Goal: Obtain resource: Obtain resource

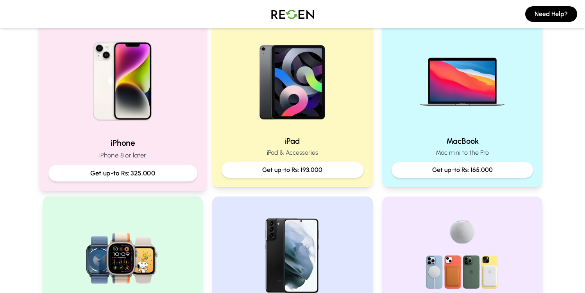
click at [159, 176] on p "Get up-to Rs: 325,000" at bounding box center [123, 174] width 136 height 10
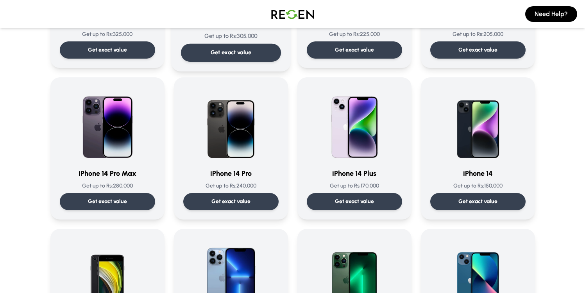
scroll to position [169, 0]
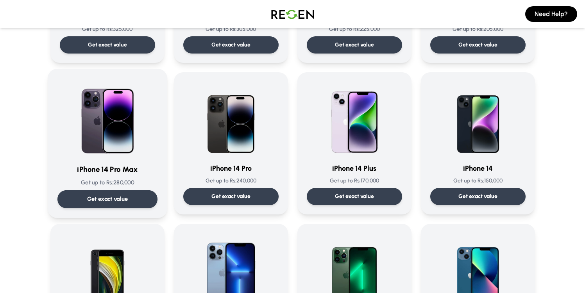
click at [142, 196] on div "Get exact value" at bounding box center [107, 199] width 100 height 18
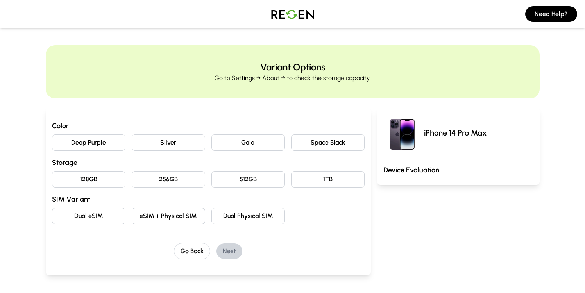
click at [93, 141] on button "Deep Purple" at bounding box center [89, 142] width 74 height 16
click at [167, 181] on button "256GB" at bounding box center [169, 179] width 74 height 16
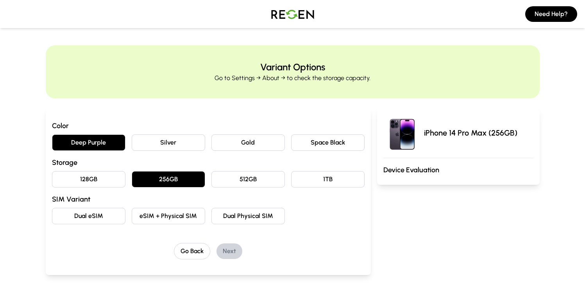
click at [97, 216] on button "Dual eSIM" at bounding box center [89, 216] width 74 height 16
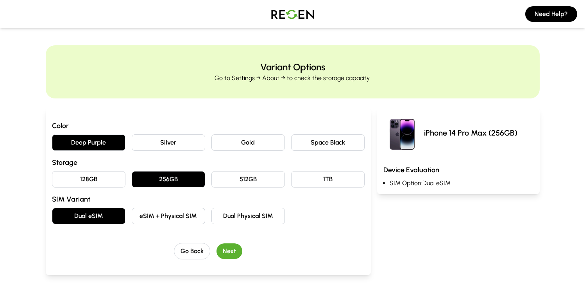
click at [232, 251] on button "Next" at bounding box center [230, 252] width 26 height 16
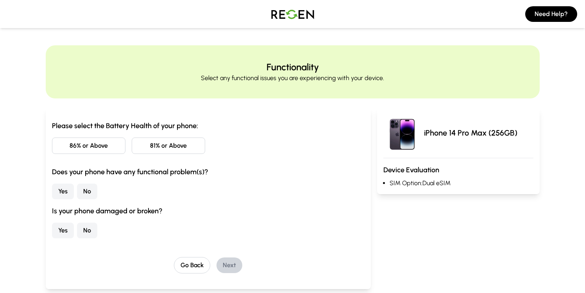
click at [98, 147] on button "86% or Above" at bounding box center [89, 146] width 74 height 16
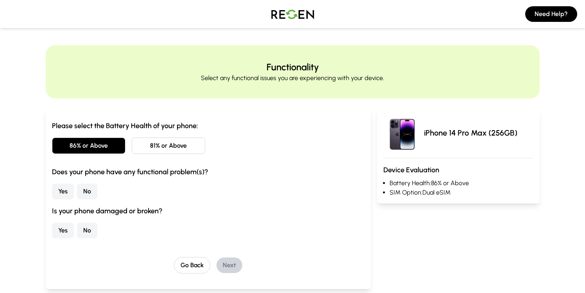
click at [87, 194] on button "No" at bounding box center [87, 192] width 20 height 16
click at [88, 230] on button "No" at bounding box center [87, 231] width 20 height 16
click at [226, 260] on button "Next" at bounding box center [230, 266] width 26 height 16
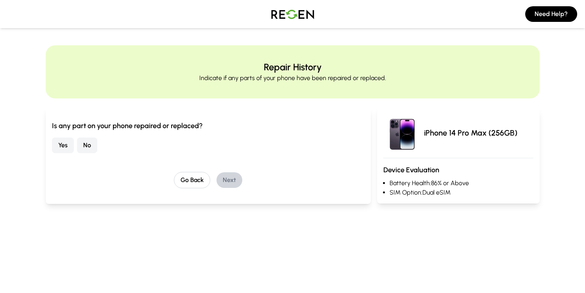
click at [89, 145] on button "No" at bounding box center [87, 146] width 20 height 16
click at [218, 178] on button "Next" at bounding box center [230, 180] width 26 height 16
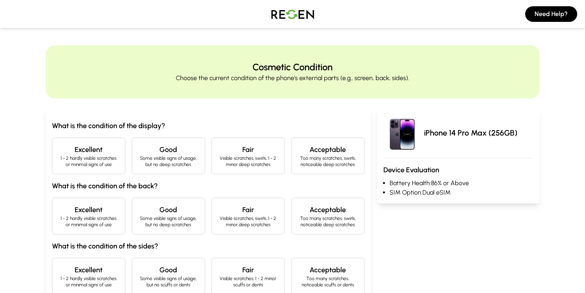
click at [17, 183] on div "Cosmetic Condition Choose the current condition of the phone's external parts (…" at bounding box center [292, 204] width 585 height 319
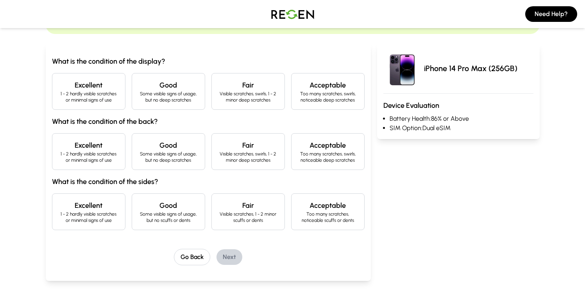
scroll to position [54, 0]
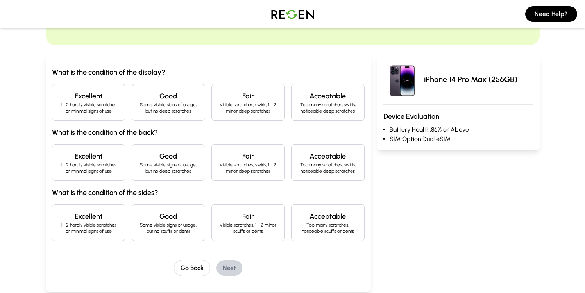
click at [101, 111] on p "1 - 2 hardly visible scratches or minimal signs of use" at bounding box center [89, 108] width 60 height 13
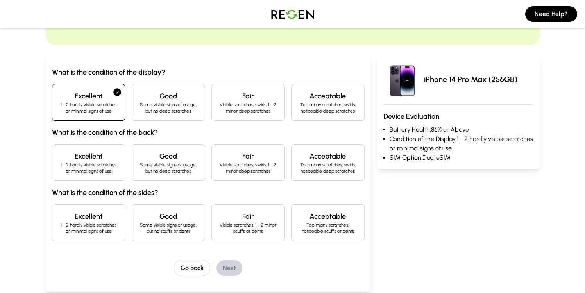
click at [102, 171] on p "1 - 2 hardly visible scratches or minimal signs of use" at bounding box center [89, 168] width 60 height 13
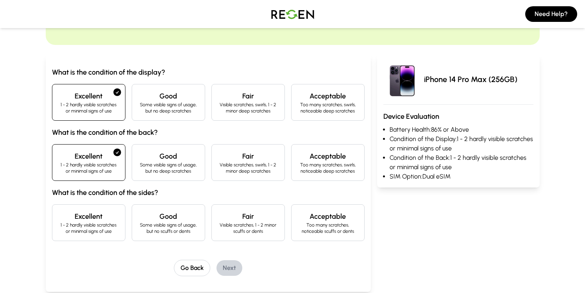
click at [249, 225] on p "Visible scratches, 1 - 2 minor scuffs or dents" at bounding box center [248, 228] width 60 height 13
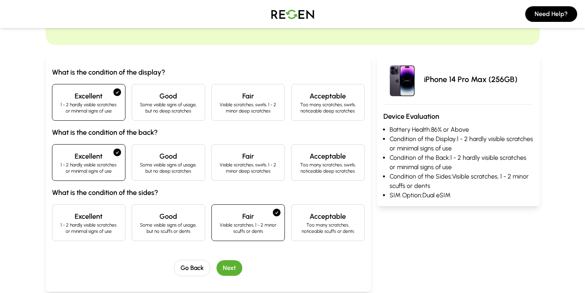
click at [173, 230] on p "Some visible signs of usage, but no scuffs or dents" at bounding box center [168, 228] width 60 height 13
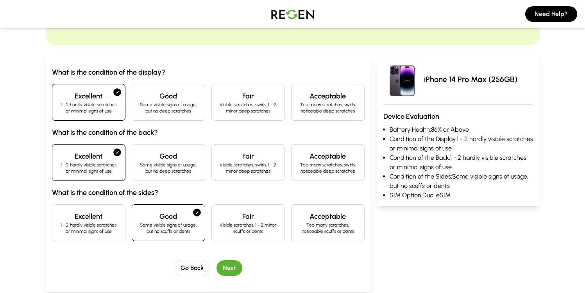
click at [235, 265] on button "Next" at bounding box center [230, 268] width 26 height 16
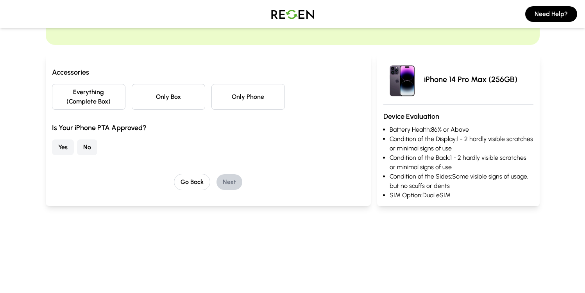
click at [152, 99] on button "Only Box" at bounding box center [169, 97] width 74 height 26
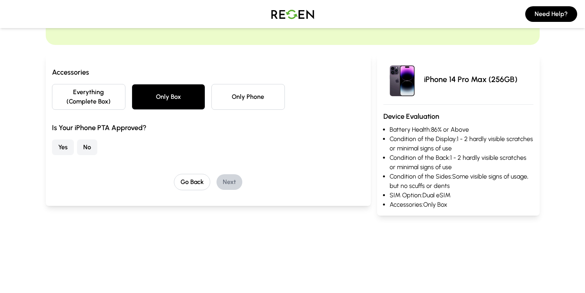
click at [227, 96] on button "Only Phone" at bounding box center [249, 97] width 74 height 26
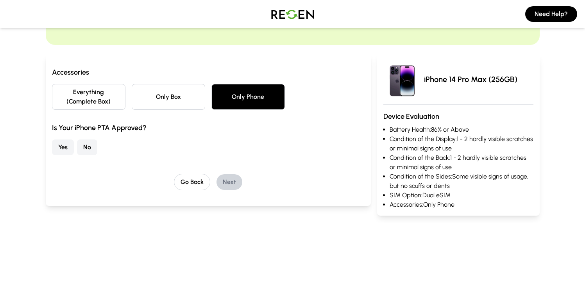
click at [118, 97] on button "Everything (Complete Box)" at bounding box center [89, 97] width 74 height 26
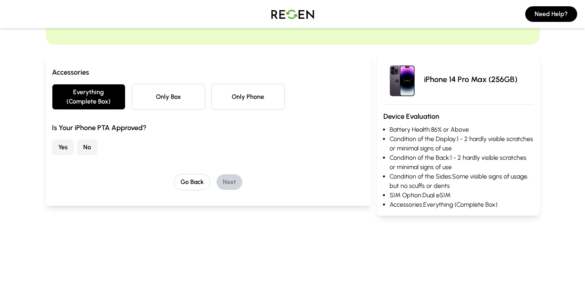
click at [179, 97] on button "Only Box" at bounding box center [169, 97] width 74 height 26
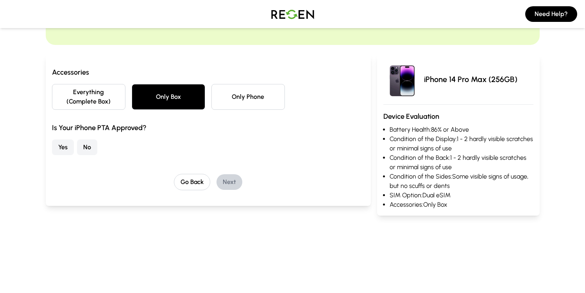
click at [233, 84] on button "Only Phone" at bounding box center [249, 97] width 74 height 26
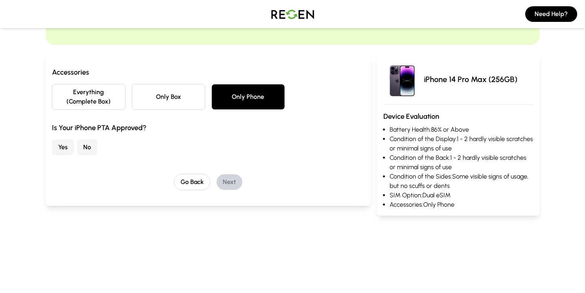
click at [101, 95] on button "Everything (Complete Box)" at bounding box center [89, 97] width 74 height 26
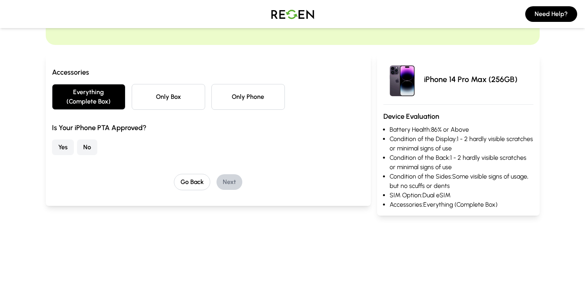
click at [183, 93] on button "Only Box" at bounding box center [169, 97] width 74 height 26
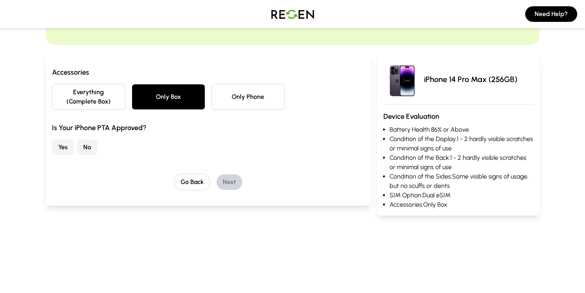
click at [264, 95] on button "Only Phone" at bounding box center [249, 97] width 74 height 26
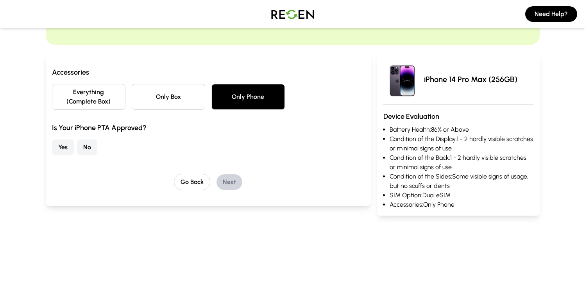
click at [182, 99] on button "Only Box" at bounding box center [169, 97] width 74 height 26
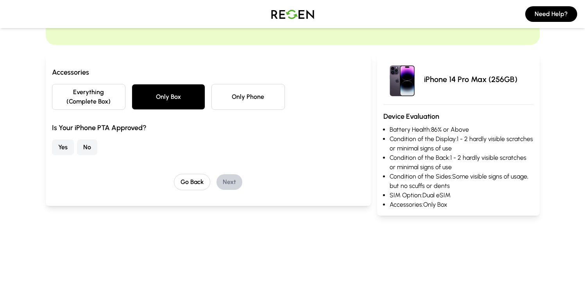
click at [55, 147] on button "Yes" at bounding box center [63, 148] width 22 height 16
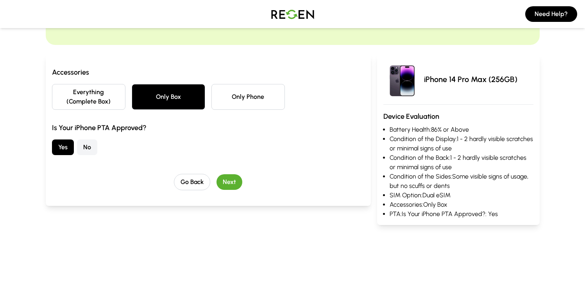
click at [229, 178] on button "Next" at bounding box center [230, 182] width 26 height 16
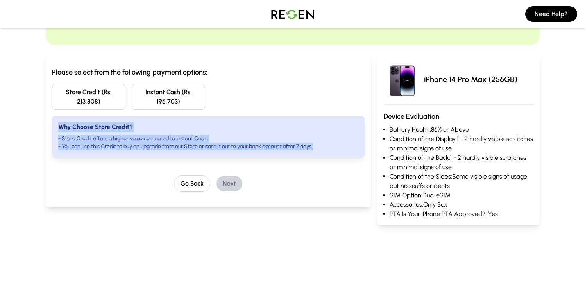
drag, startPoint x: 56, startPoint y: 125, endPoint x: 344, endPoint y: 143, distance: 288.7
click at [344, 143] on div "Why Choose Store Credit? - Store Credit offers a higher value compared to Insta…" at bounding box center [208, 136] width 313 height 41
click at [344, 143] on li "- You can use this Credit to buy an upgrade from our Store or cash it out to yo…" at bounding box center [208, 147] width 300 height 8
drag, startPoint x: 344, startPoint y: 144, endPoint x: 52, endPoint y: 130, distance: 292.4
click at [52, 132] on div "Why Choose Store Credit? - Store Credit offers a higher value compared to Insta…" at bounding box center [208, 136] width 313 height 41
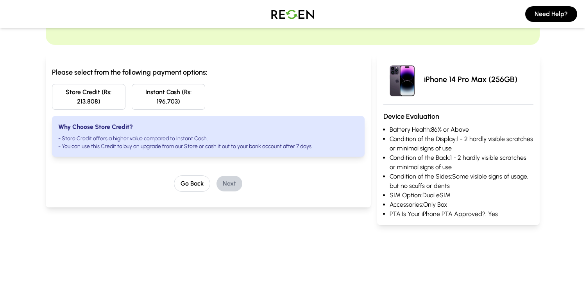
click at [52, 128] on div "Why Choose Store Credit? - Store Credit offers a higher value compared to Insta…" at bounding box center [208, 136] width 313 height 41
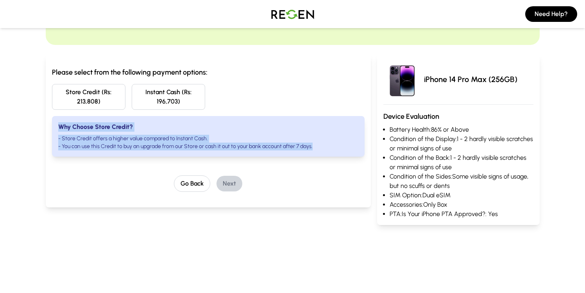
drag, startPoint x: 55, startPoint y: 127, endPoint x: 359, endPoint y: 147, distance: 304.5
click at [359, 147] on div "Why Choose Store Credit? - Store Credit offers a higher value compared to Insta…" at bounding box center [208, 136] width 313 height 41
click at [358, 148] on div "Why Choose Store Credit? - Store Credit offers a higher value compared to Insta…" at bounding box center [208, 136] width 313 height 41
drag, startPoint x: 357, startPoint y: 148, endPoint x: 82, endPoint y: 125, distance: 275.4
click at [83, 125] on div "Why Choose Store Credit? - Store Credit offers a higher value compared to Insta…" at bounding box center [208, 136] width 313 height 41
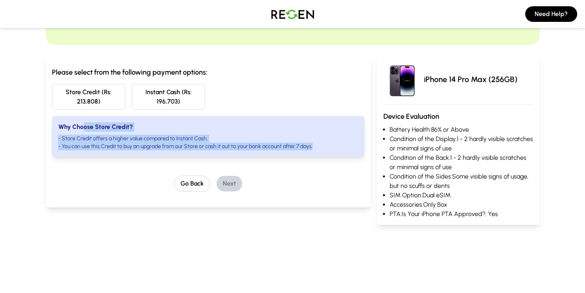
click at [82, 125] on strong "Why Choose Store Credit?" at bounding box center [95, 126] width 75 height 7
drag, startPoint x: 59, startPoint y: 125, endPoint x: 351, endPoint y: 144, distance: 292.7
click at [351, 144] on div "Why Choose Store Credit? - Store Credit offers a higher value compared to Insta…" at bounding box center [208, 136] width 313 height 41
click at [351, 144] on li "- You can use this Credit to buy an upgrade from our Store or cash it out to yo…" at bounding box center [208, 147] width 300 height 8
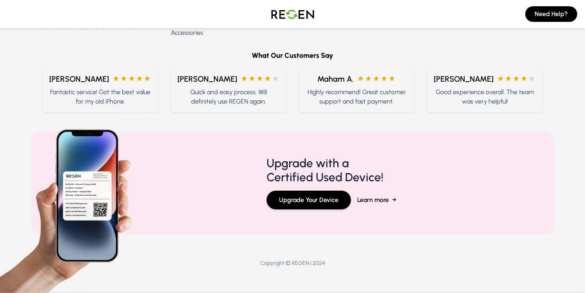
scroll to position [0, 0]
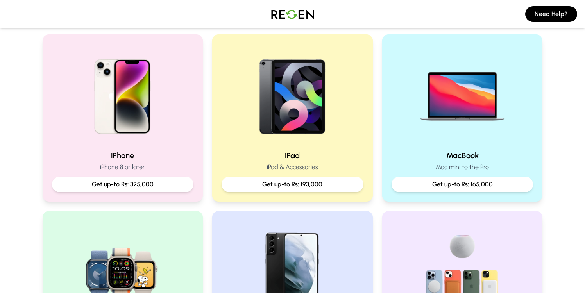
scroll to position [165, 0]
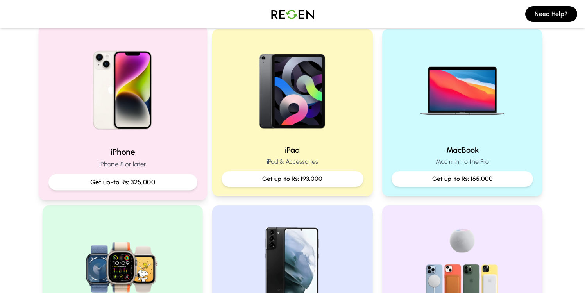
click at [176, 174] on div "Get up-to Rs: 325,000" at bounding box center [122, 182] width 149 height 16
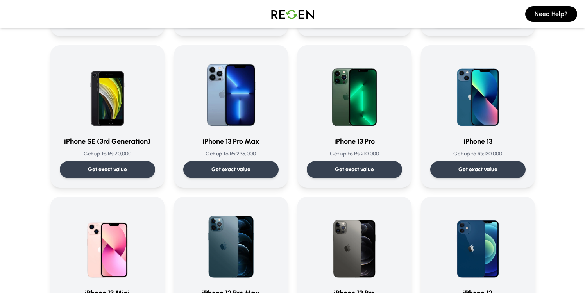
scroll to position [465, 0]
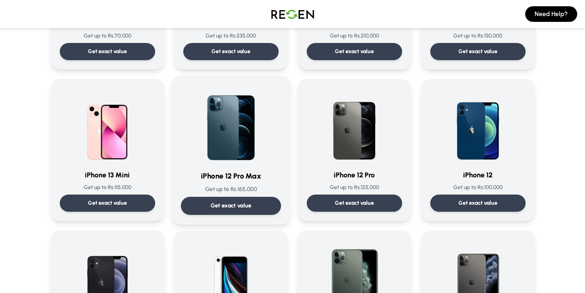
click at [258, 210] on div "Get exact value" at bounding box center [231, 206] width 100 height 18
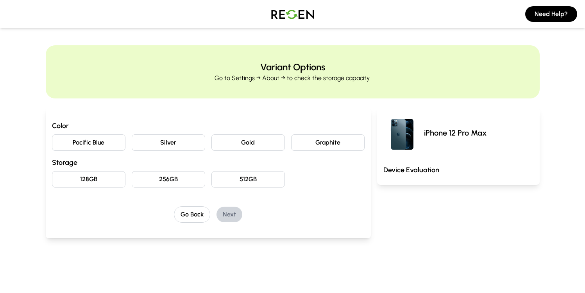
click at [262, 145] on button "Gold" at bounding box center [249, 142] width 74 height 16
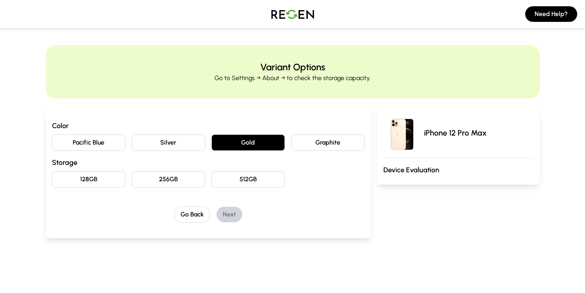
click at [161, 187] on button "256GB" at bounding box center [169, 179] width 74 height 16
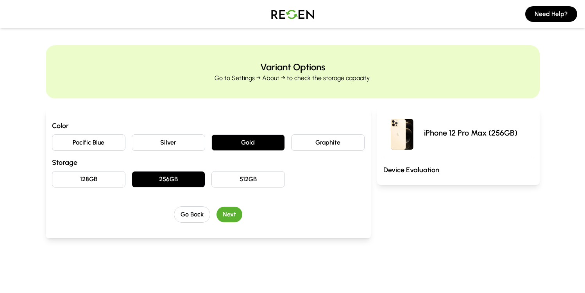
click at [226, 214] on button "Next" at bounding box center [230, 215] width 26 height 16
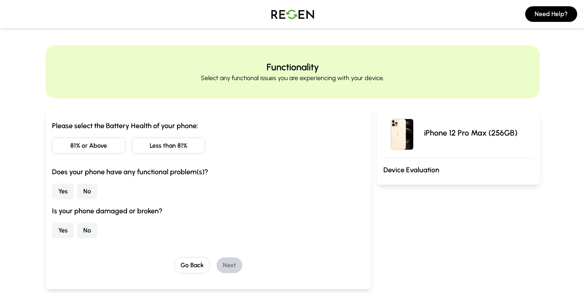
click at [149, 148] on button "Less than 81%" at bounding box center [169, 146] width 74 height 16
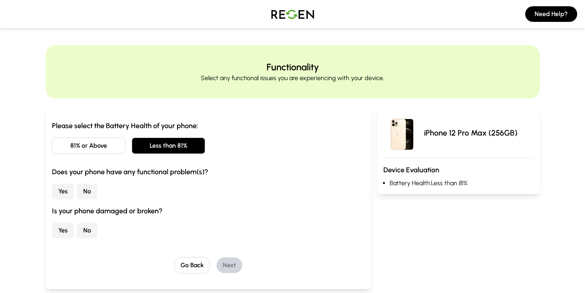
click at [78, 194] on button "No" at bounding box center [87, 192] width 20 height 16
click at [88, 226] on button "No" at bounding box center [87, 231] width 20 height 16
click at [226, 271] on button "Next" at bounding box center [230, 266] width 26 height 16
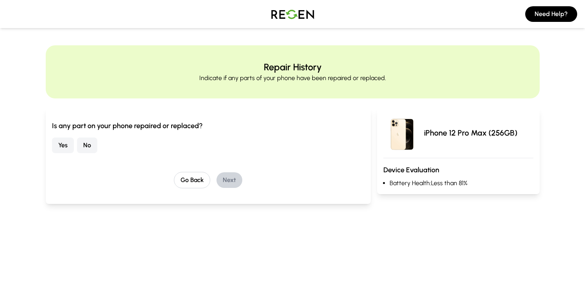
drag, startPoint x: 59, startPoint y: 145, endPoint x: 95, endPoint y: 145, distance: 35.6
click at [98, 145] on div "Yes No" at bounding box center [208, 146] width 313 height 16
click at [85, 144] on button "No" at bounding box center [87, 146] width 20 height 16
click at [230, 183] on button "Next" at bounding box center [230, 180] width 26 height 16
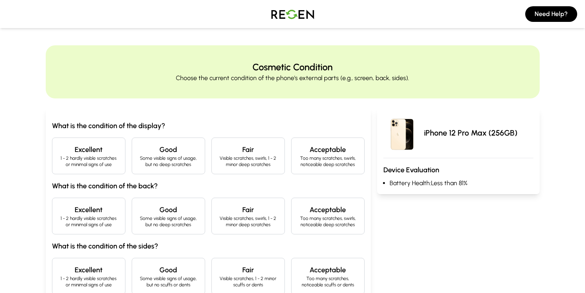
click at [92, 150] on h4 "Excellent" at bounding box center [89, 149] width 60 height 11
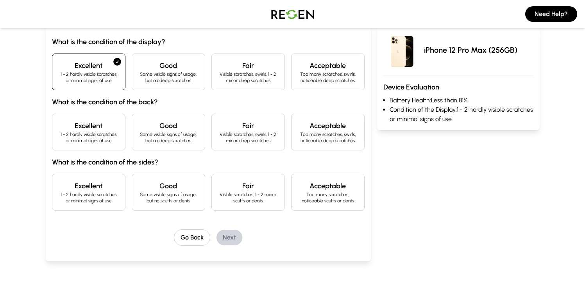
scroll to position [90, 0]
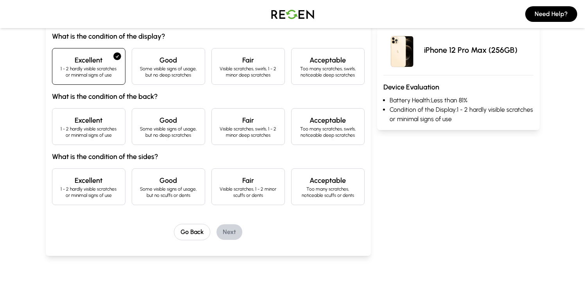
click at [106, 125] on h4 "Excellent" at bounding box center [89, 120] width 60 height 11
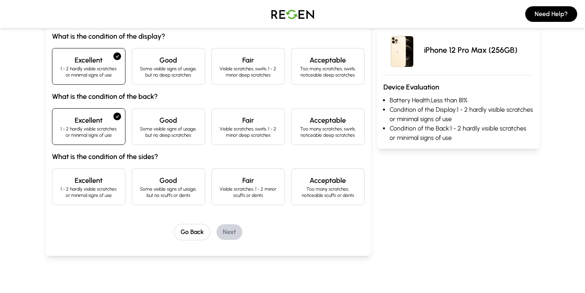
click at [103, 179] on h4 "Excellent" at bounding box center [89, 180] width 60 height 11
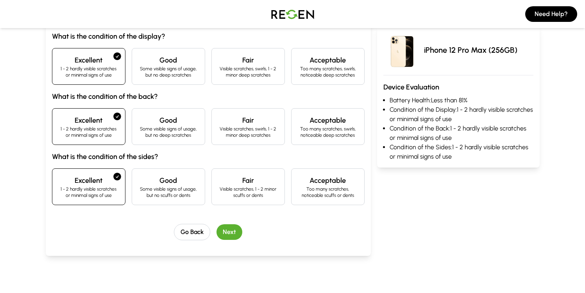
drag, startPoint x: 226, startPoint y: 235, endPoint x: 179, endPoint y: 180, distance: 71.8
click at [200, 165] on div "What is the condition of the display? Excellent 1 - 2 hardly visible scratches …" at bounding box center [208, 136] width 313 height 210
click at [179, 181] on h4 "Good" at bounding box center [168, 180] width 60 height 11
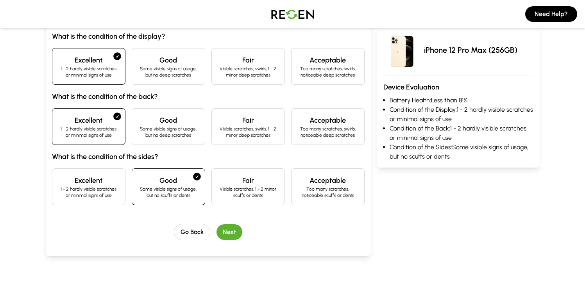
click at [229, 231] on button "Next" at bounding box center [230, 232] width 26 height 16
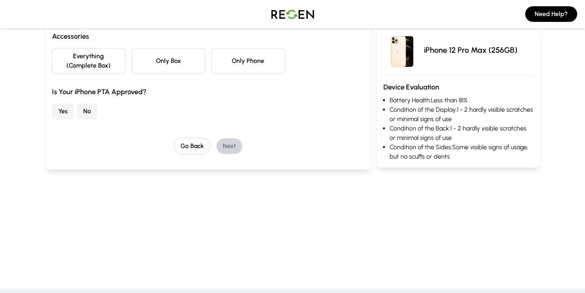
click at [144, 67] on button "Only Box" at bounding box center [169, 61] width 74 height 26
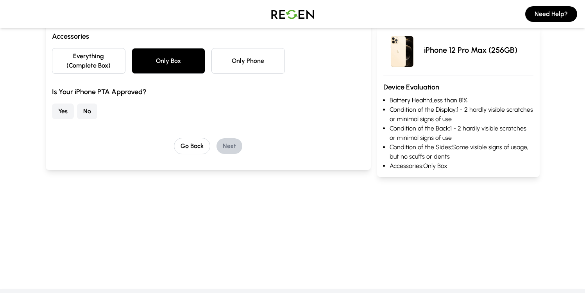
drag, startPoint x: 88, startPoint y: 114, endPoint x: 65, endPoint y: 113, distance: 22.7
click at [65, 113] on div "Yes No" at bounding box center [208, 112] width 313 height 16
click at [65, 113] on button "Yes" at bounding box center [63, 112] width 22 height 16
click at [238, 143] on button "Next" at bounding box center [230, 146] width 26 height 16
